Goal: Task Accomplishment & Management: Manage account settings

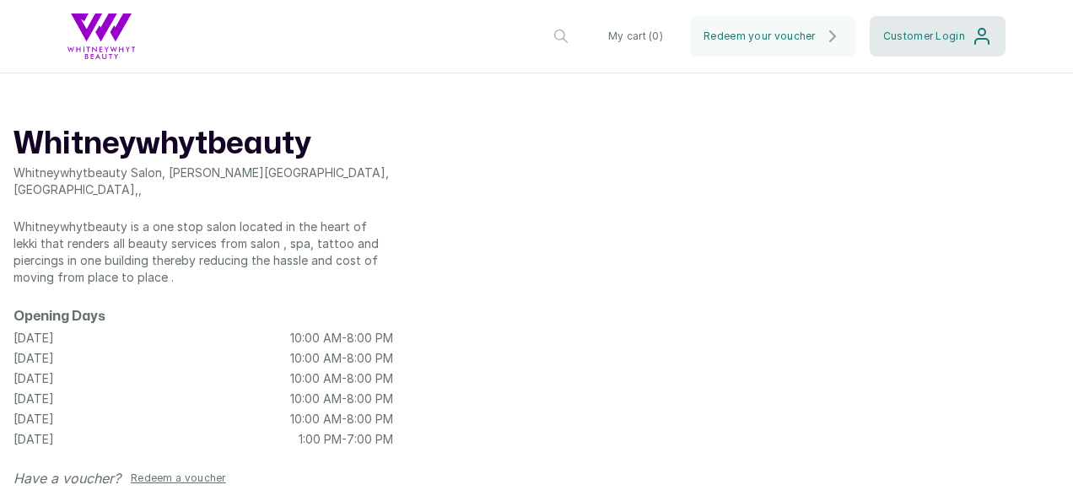
click at [948, 30] on span "Customer Login" at bounding box center [924, 37] width 82 height 14
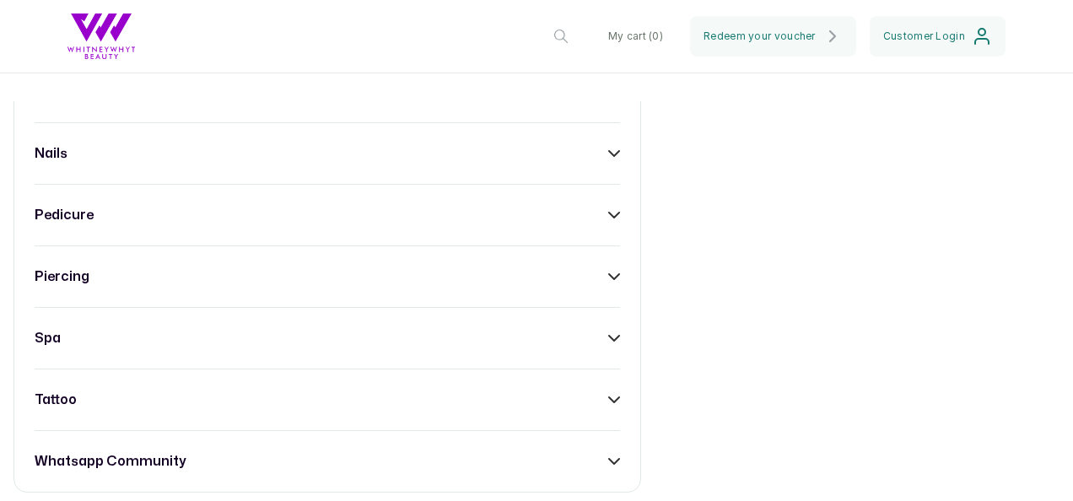
scroll to position [997, 0]
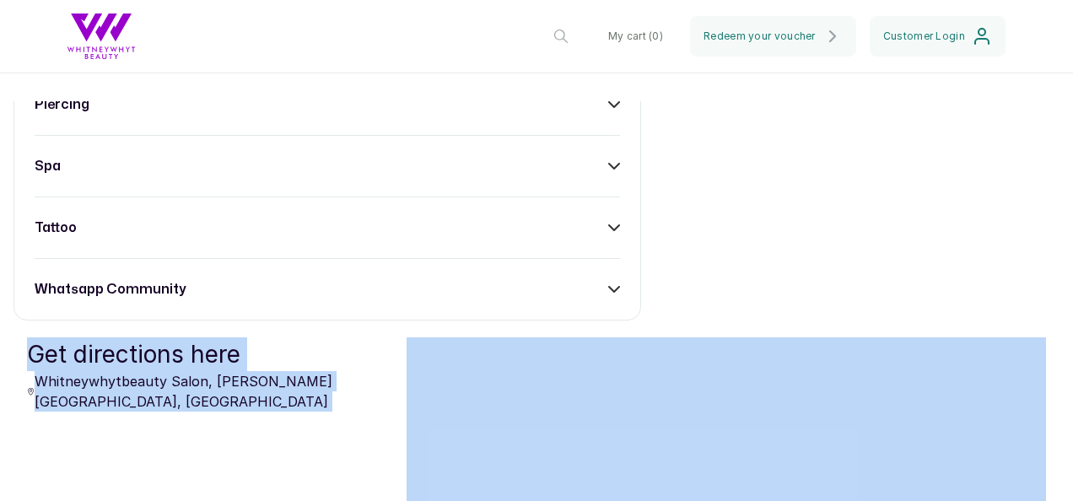
drag, startPoint x: 1024, startPoint y: 341, endPoint x: 981, endPoint y: 506, distance: 170.9
click at [981, 500] on html "Whitneywhytbeauty Lekki Change My cart ( 0 ) Redeem your voucher Customer Login…" at bounding box center [536, 250] width 1073 height 501
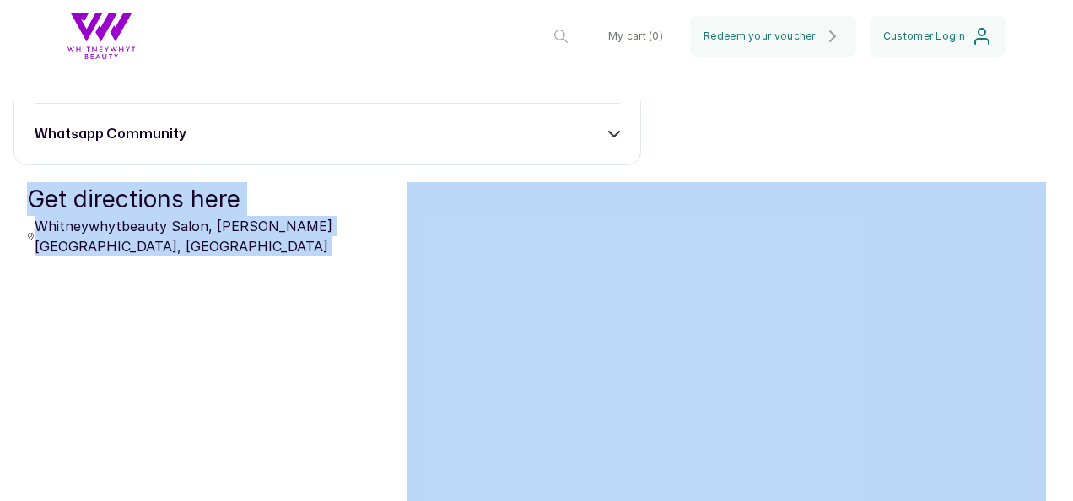
drag, startPoint x: 981, startPoint y: 506, endPoint x: 1058, endPoint y: 300, distance: 220.5
click at [1058, 300] on div "Get directions here Whitneywhytbeauty Salon, [PERSON_NAME][GEOGRAPHIC_DATA], [G…" at bounding box center [536, 372] width 1073 height 380
click at [1058, 306] on div "Get directions here Whitneywhytbeauty Salon, Chris Madueke Drive, Lagos, Nigeria" at bounding box center [536, 372] width 1073 height 380
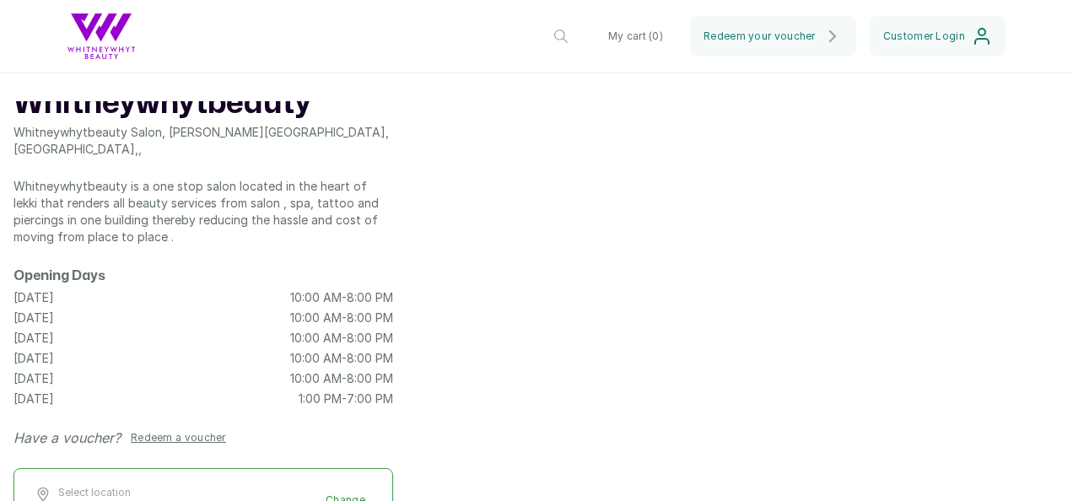
scroll to position [0, 0]
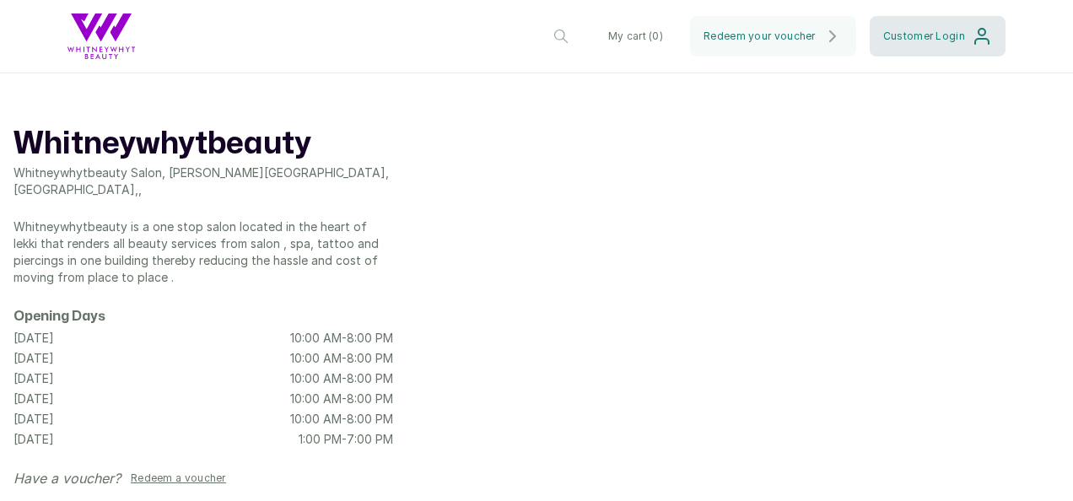
click at [949, 24] on button "Customer Login" at bounding box center [938, 36] width 136 height 41
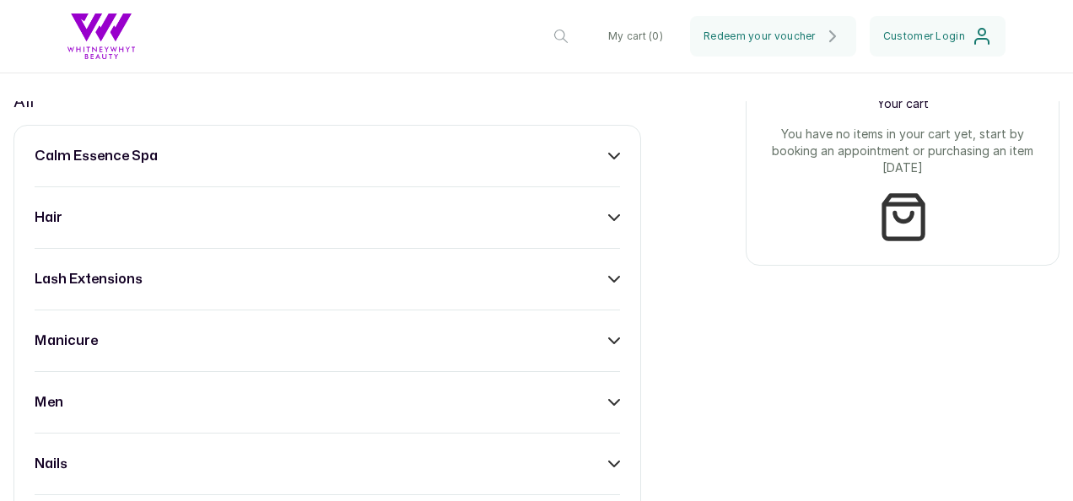
scroll to position [453, 0]
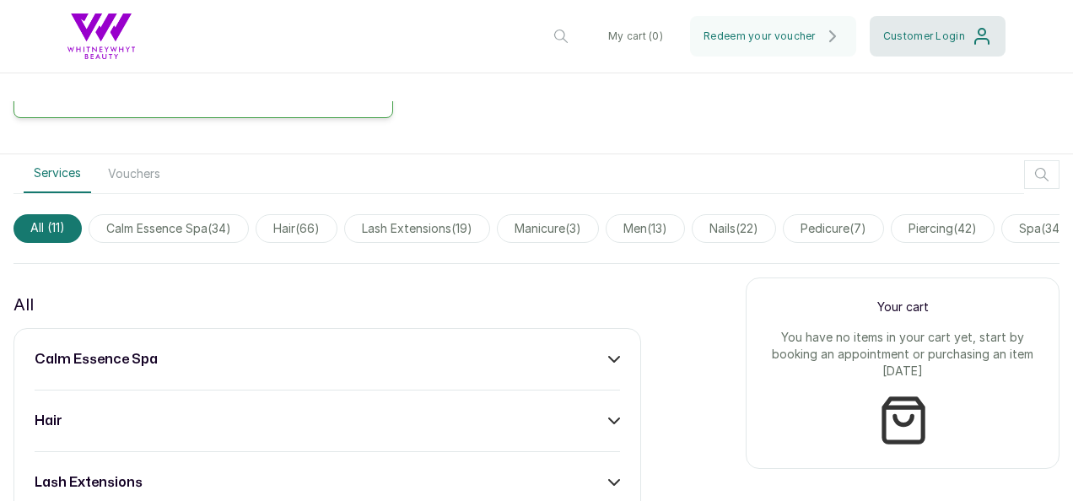
click at [950, 25] on button "Customer Login" at bounding box center [938, 36] width 136 height 41
